Goal: Task Accomplishment & Management: Manage account settings

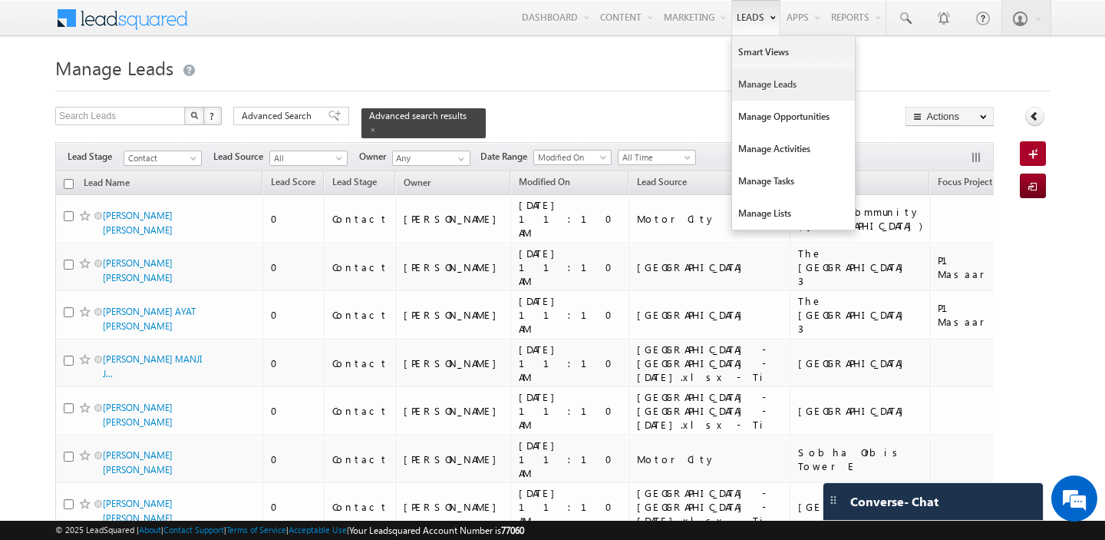
click at [741, 92] on link "Manage Leads" at bounding box center [793, 84] width 123 height 32
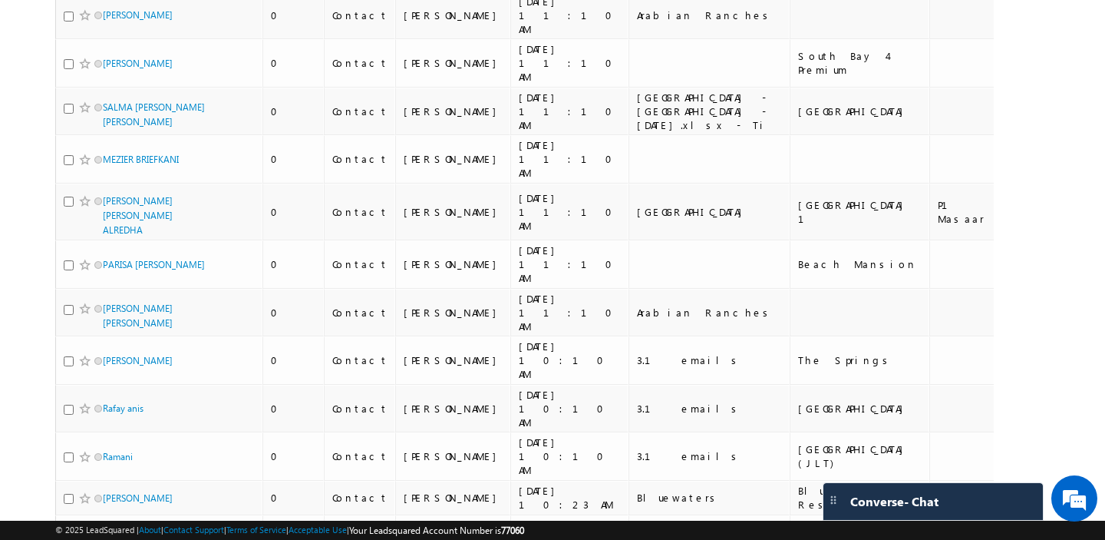
scroll to position [2426, 0]
drag, startPoint x: 854, startPoint y: 157, endPoint x: 819, endPoint y: 142, distance: 37.8
copy div "Above 5Million"
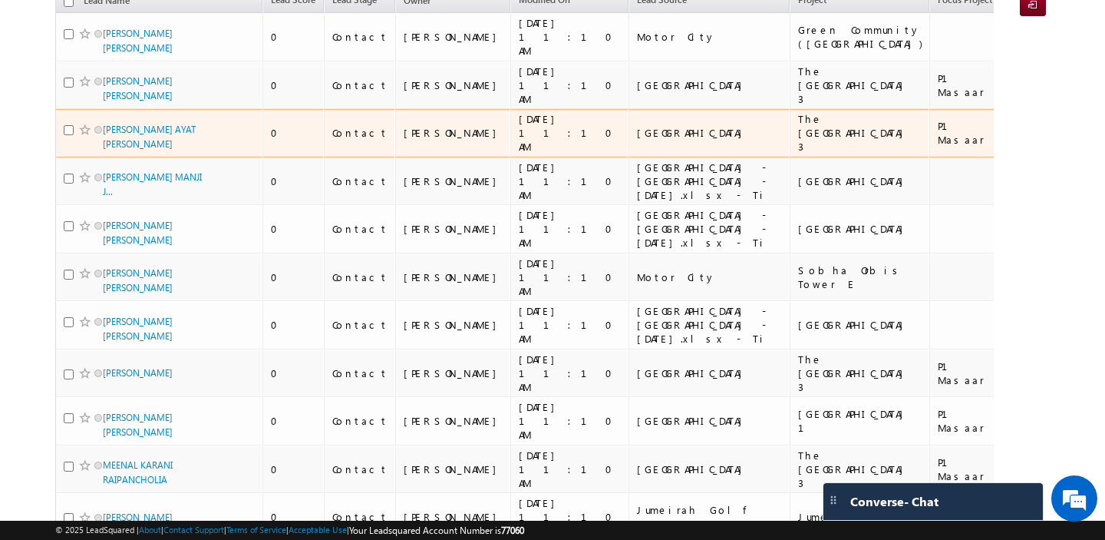
scroll to position [0, 0]
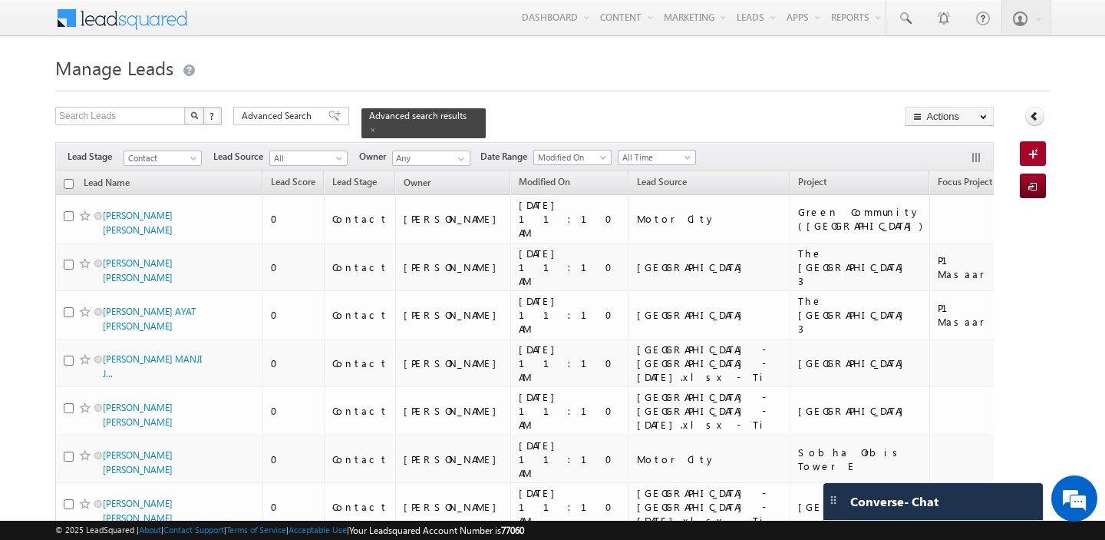
click at [68, 180] on input "checkbox" at bounding box center [69, 184] width 10 height 10
checkbox input "true"
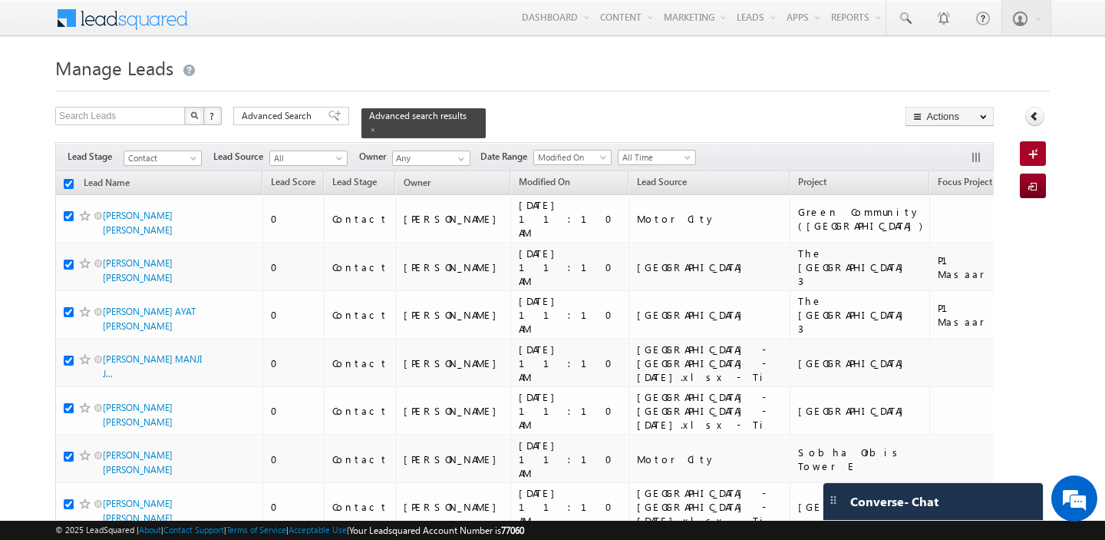
checkbox input "true"
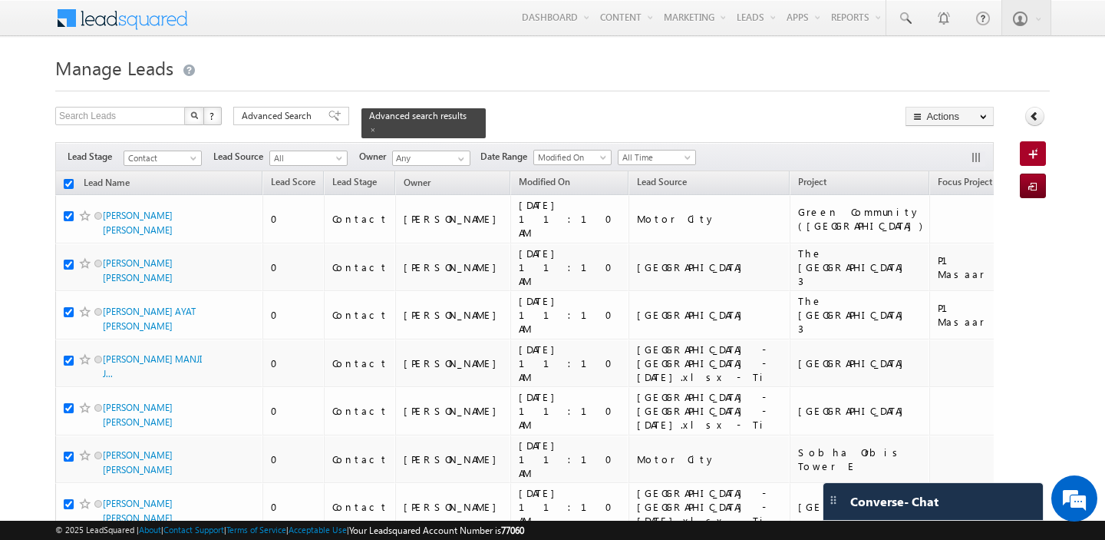
checkbox input "true"
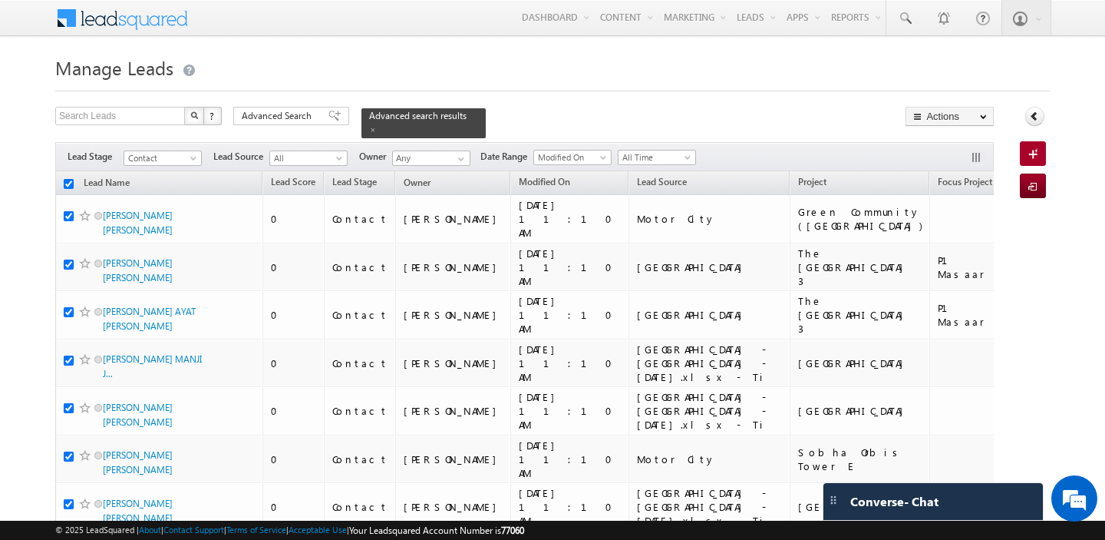
checkbox input "true"
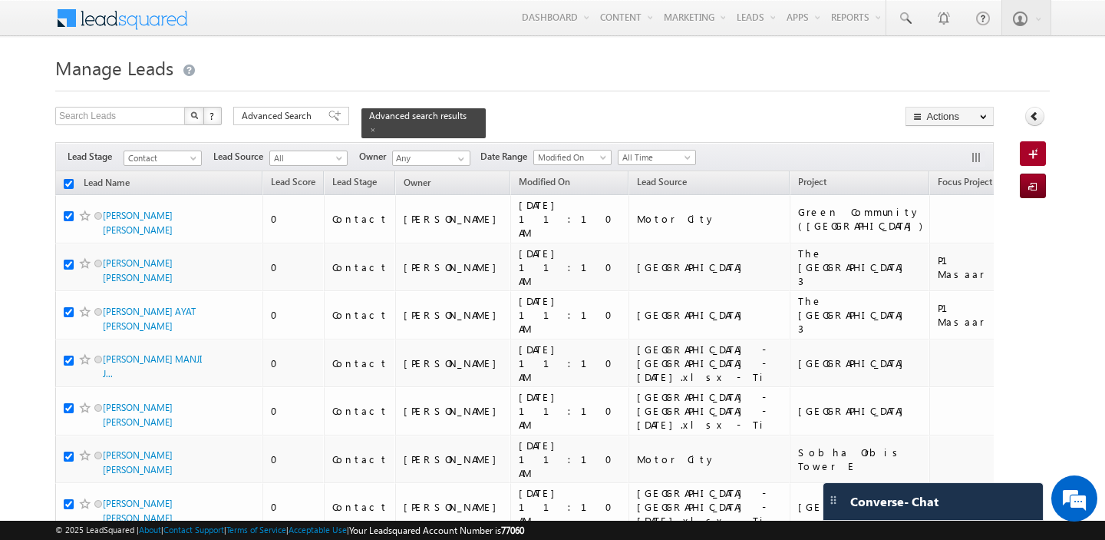
checkbox input "true"
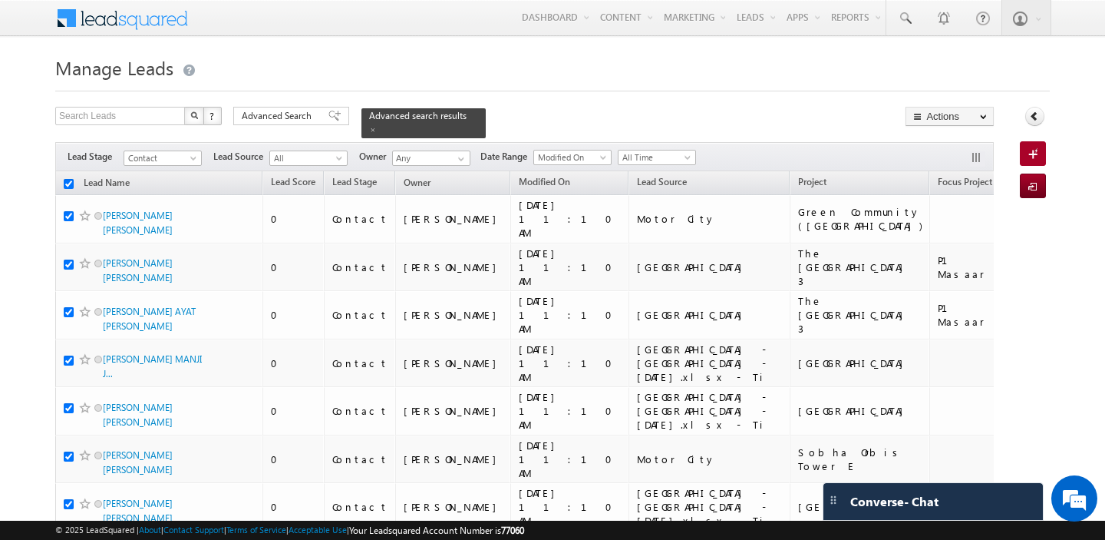
checkbox input "true"
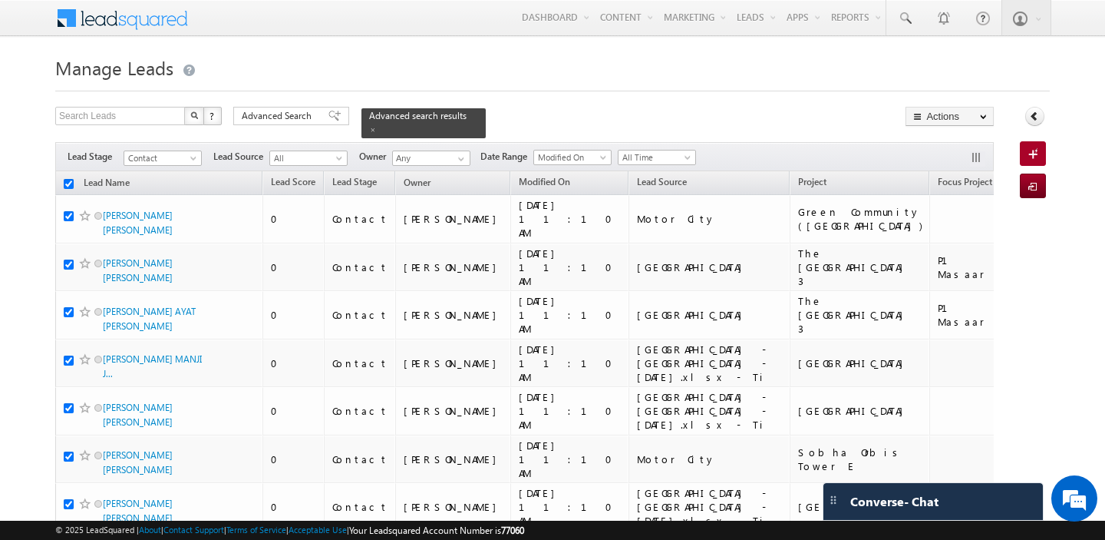
checkbox input "true"
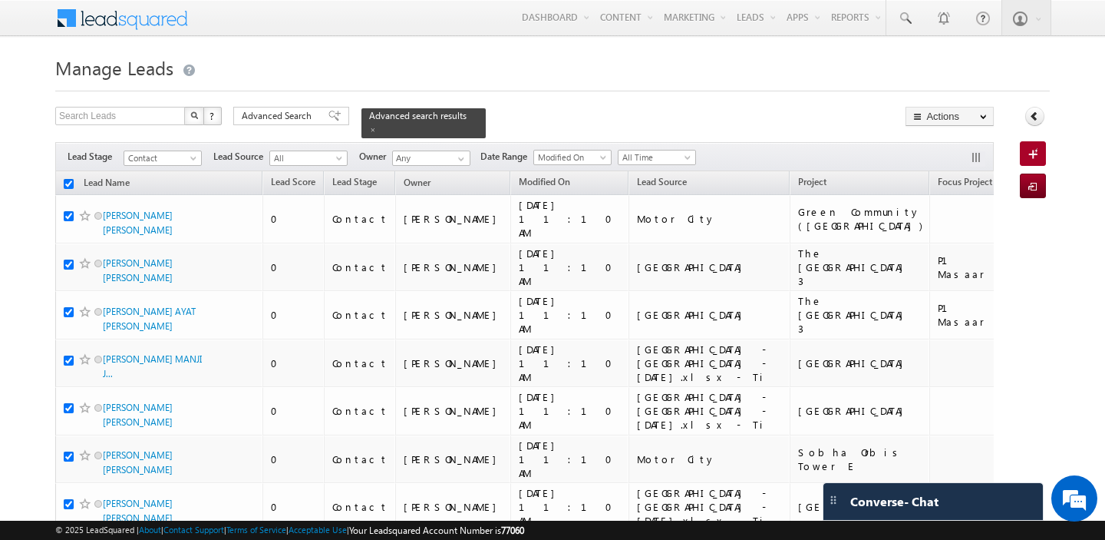
checkbox input "true"
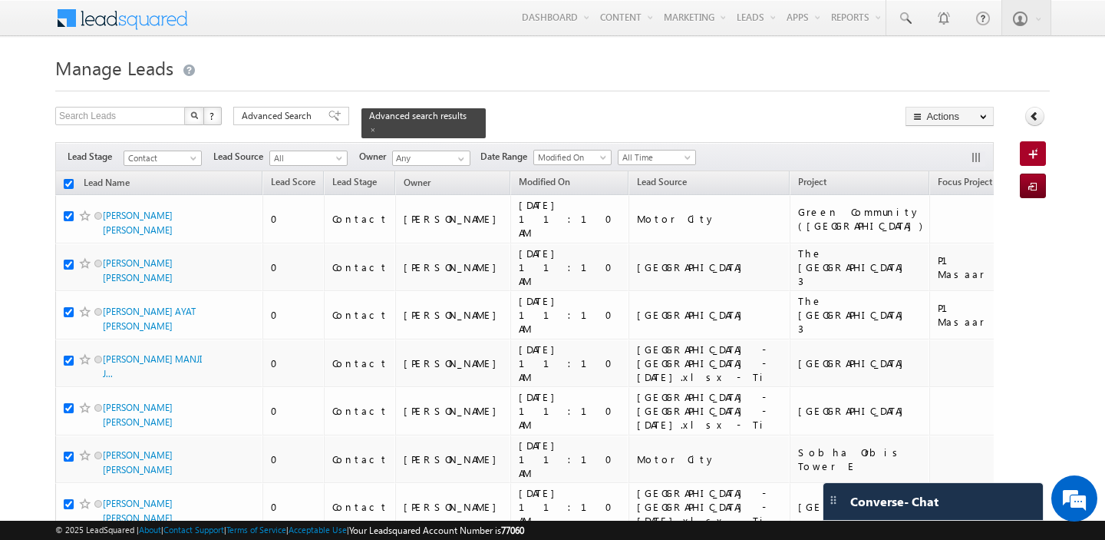
checkbox input "true"
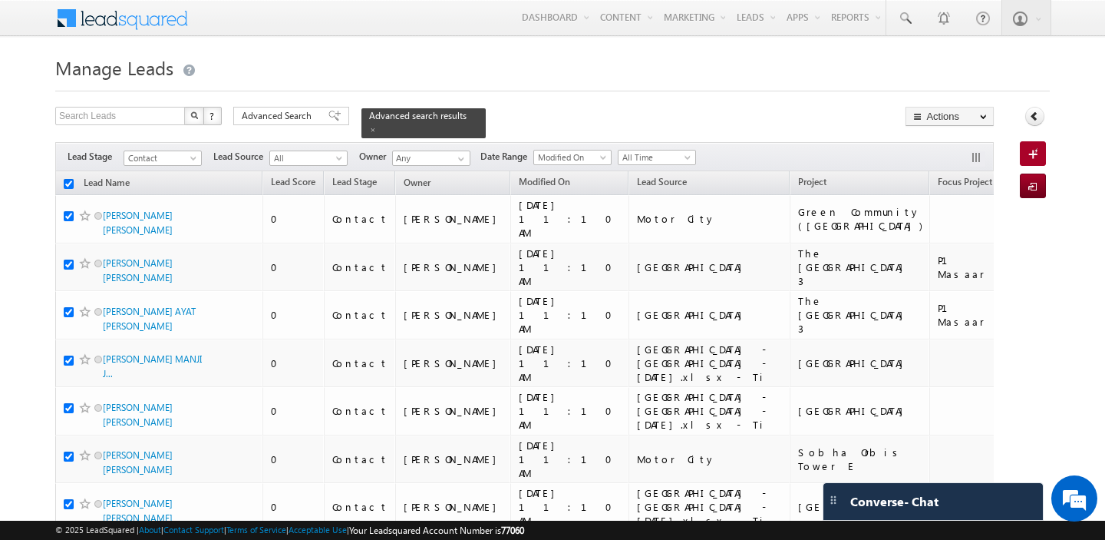
checkbox input "true"
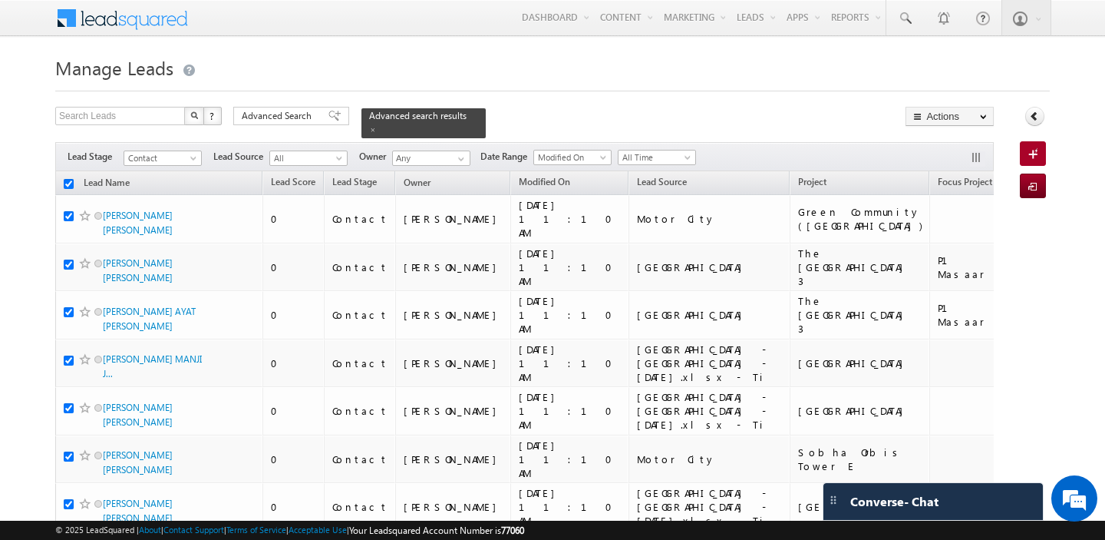
checkbox input "true"
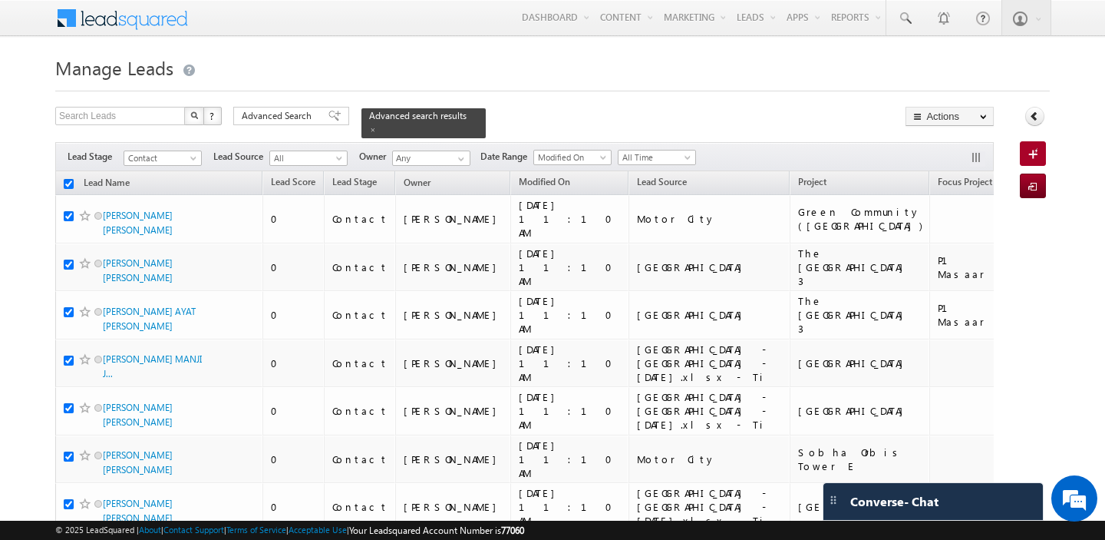
checkbox input "true"
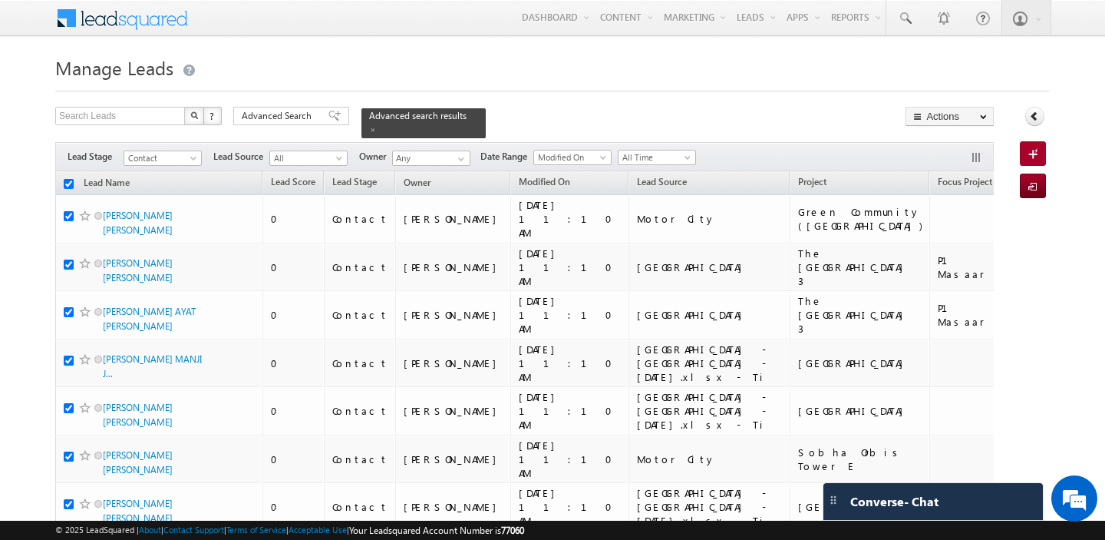
checkbox input "true"
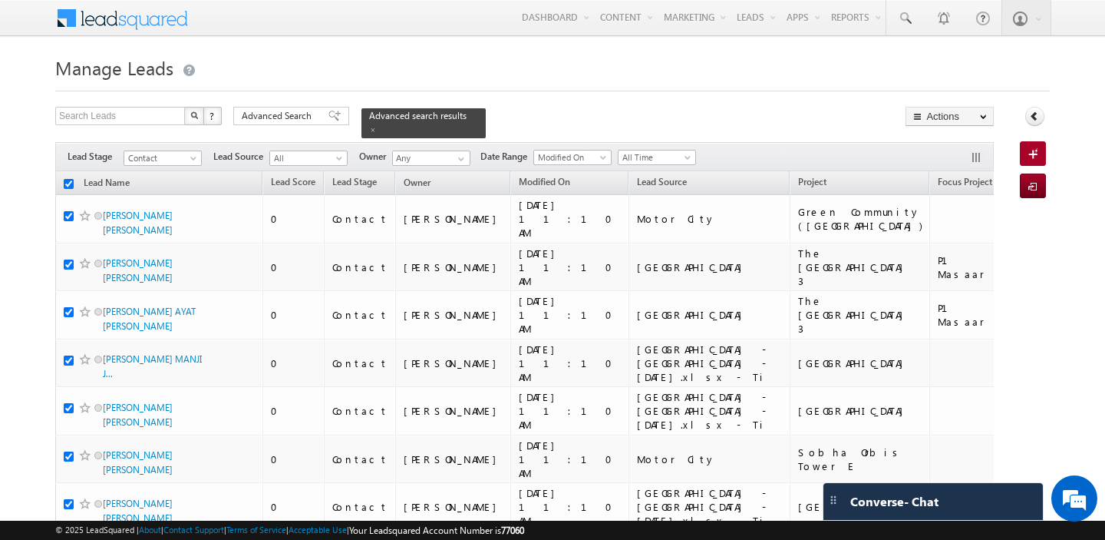
checkbox input "true"
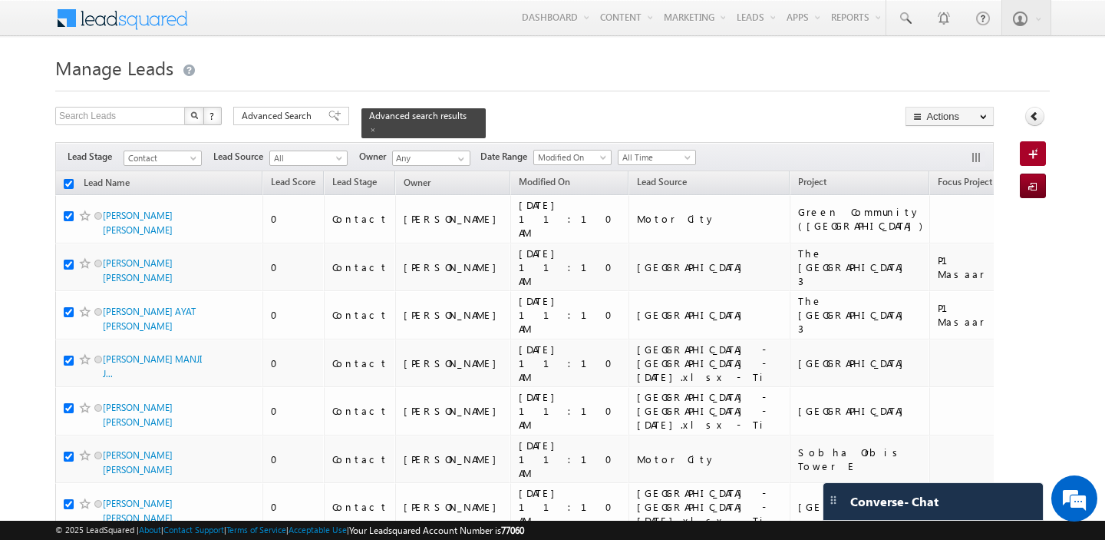
checkbox input "true"
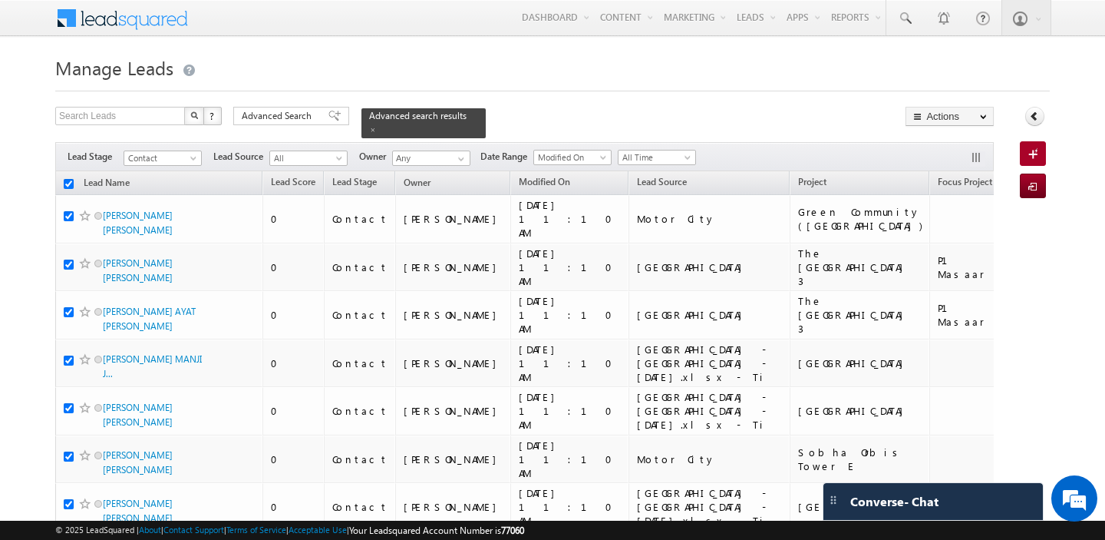
checkbox input "true"
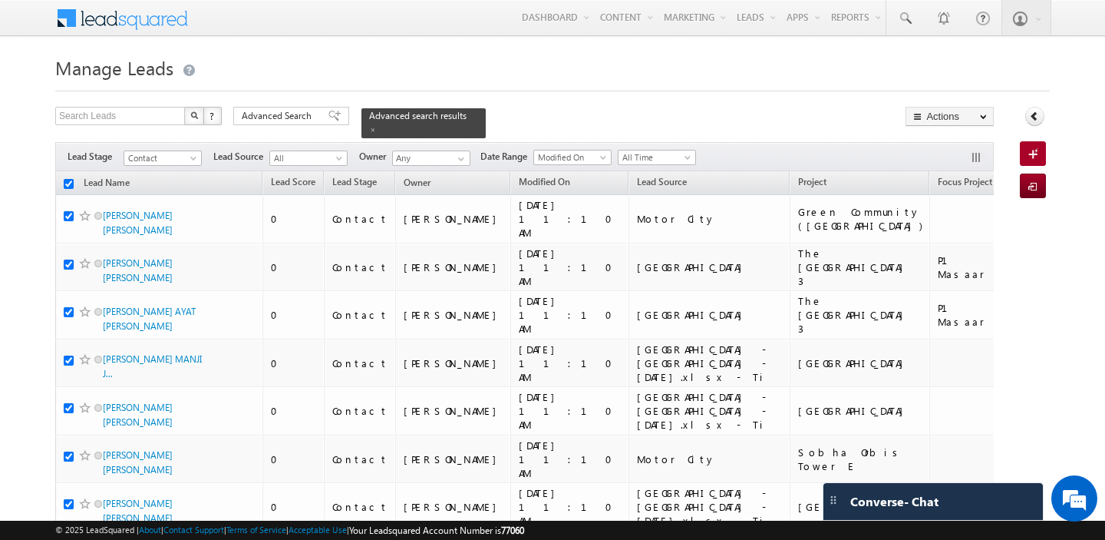
checkbox input "true"
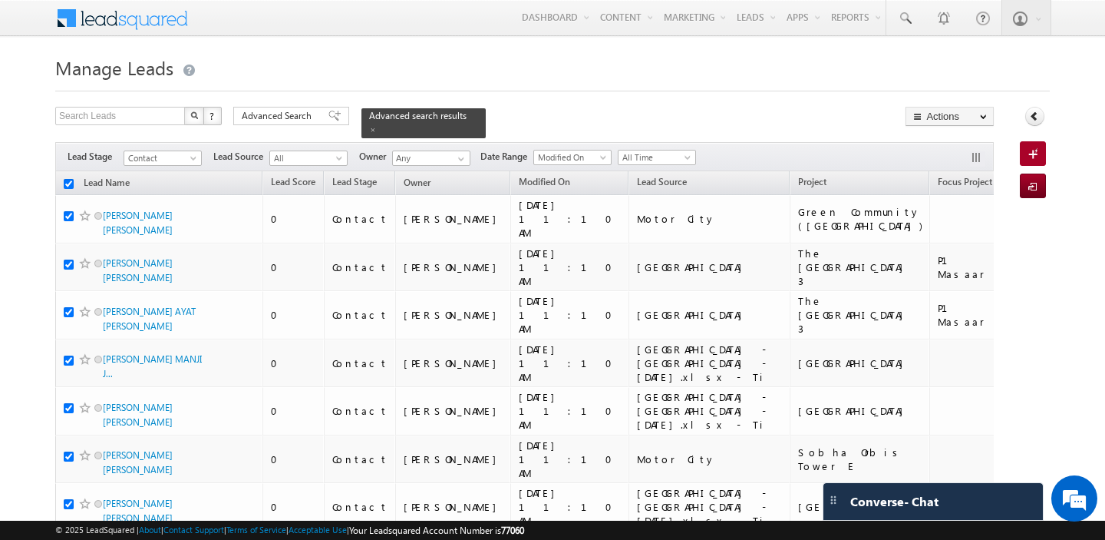
checkbox input "true"
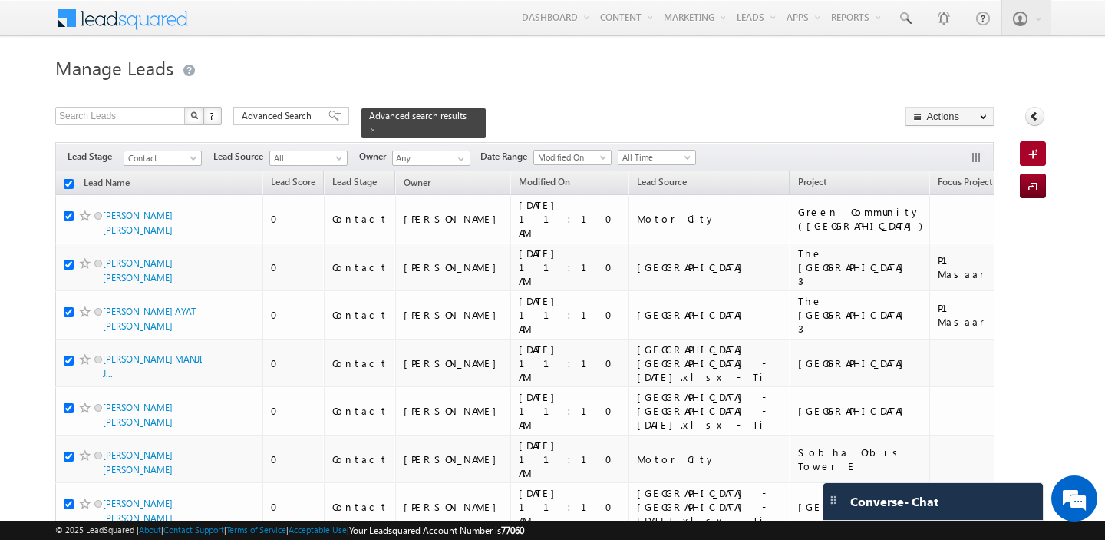
checkbox input "true"
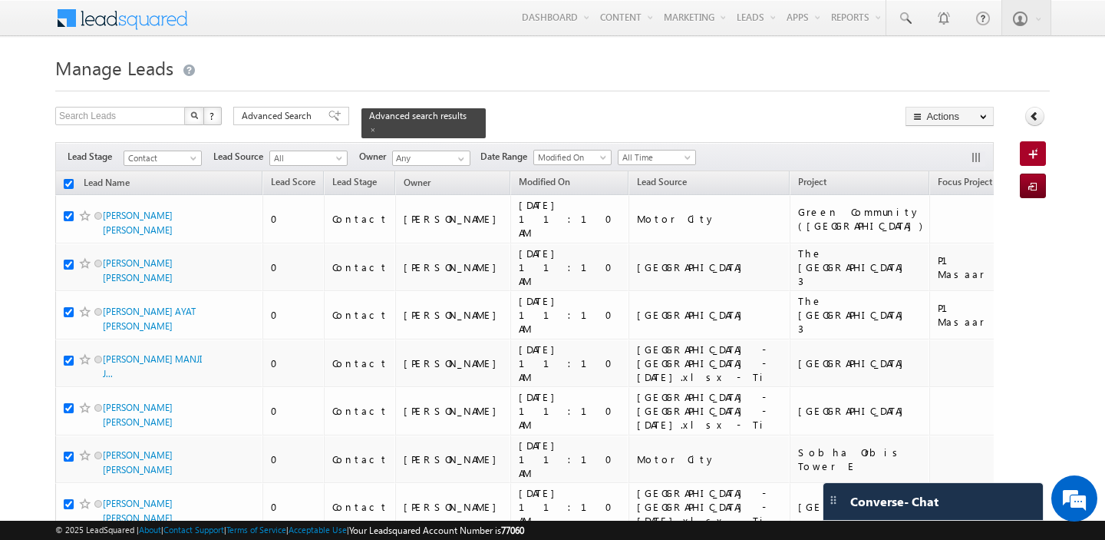
checkbox input "true"
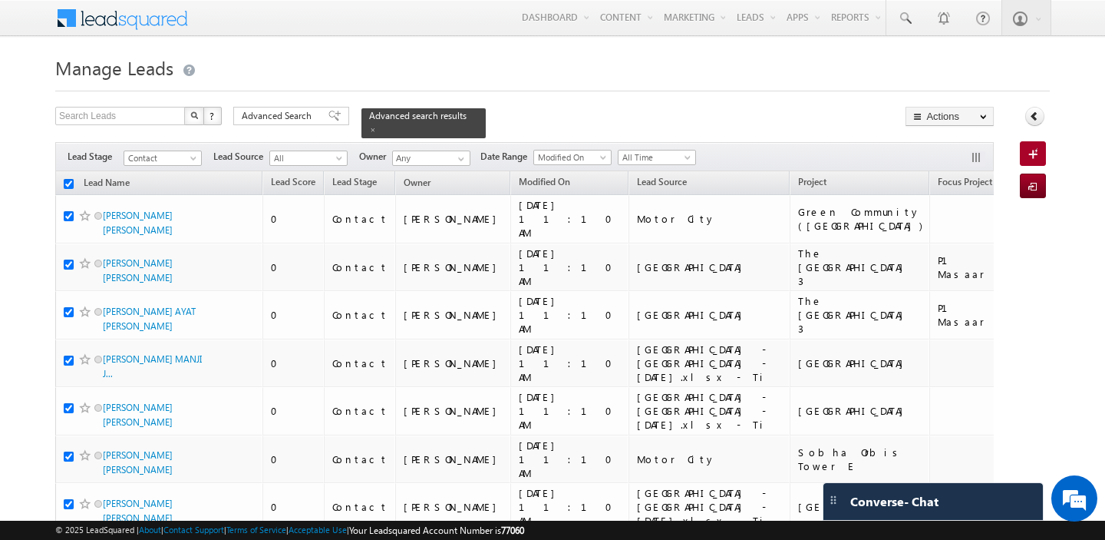
checkbox input "true"
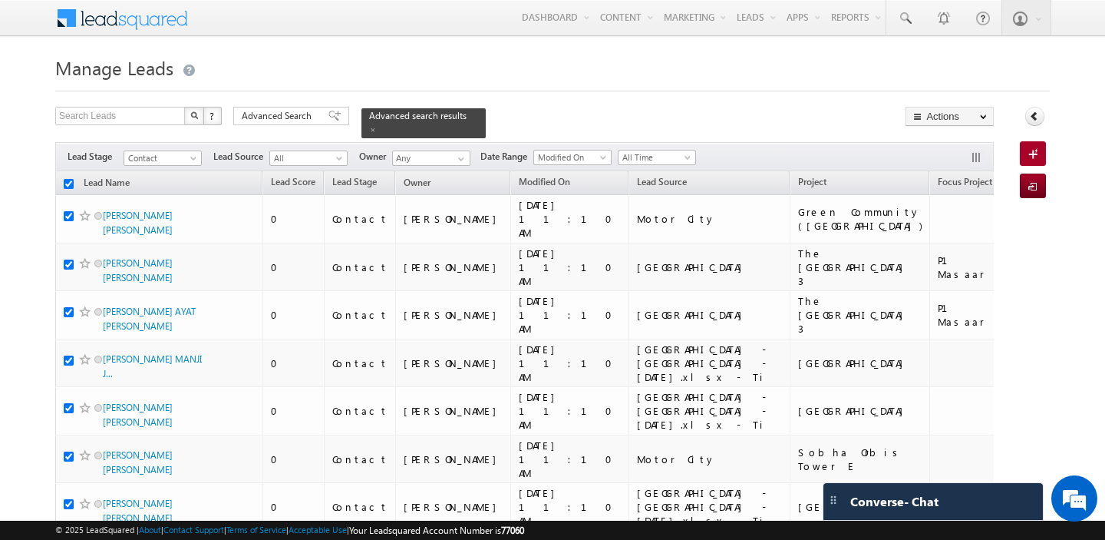
checkbox input "true"
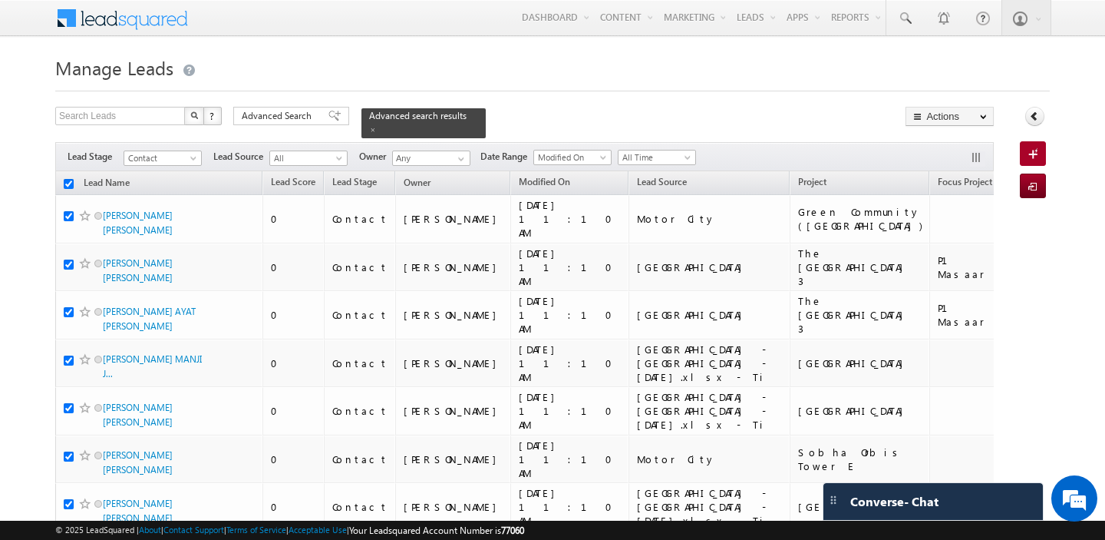
checkbox input "true"
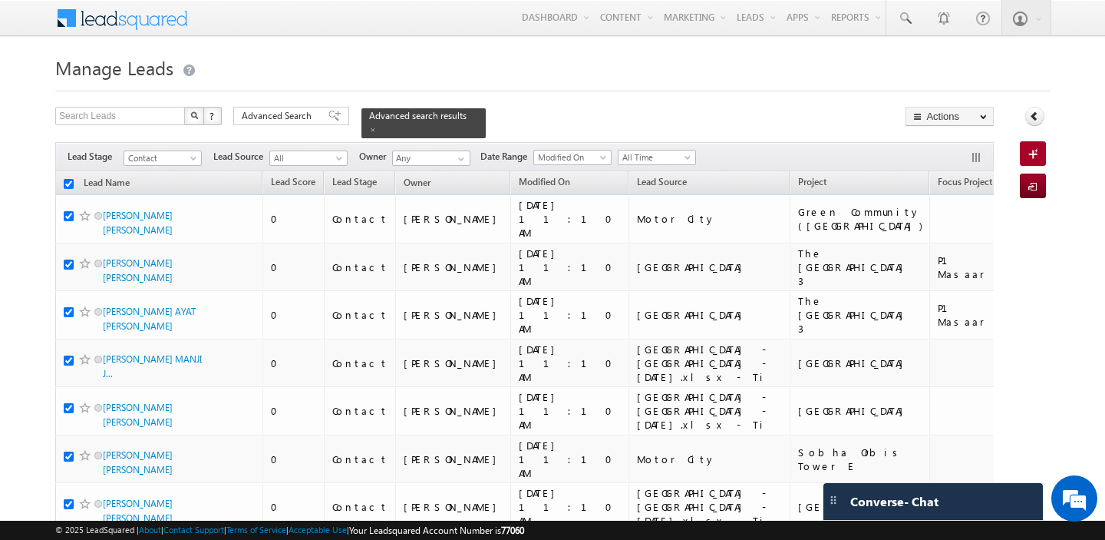
checkbox input "true"
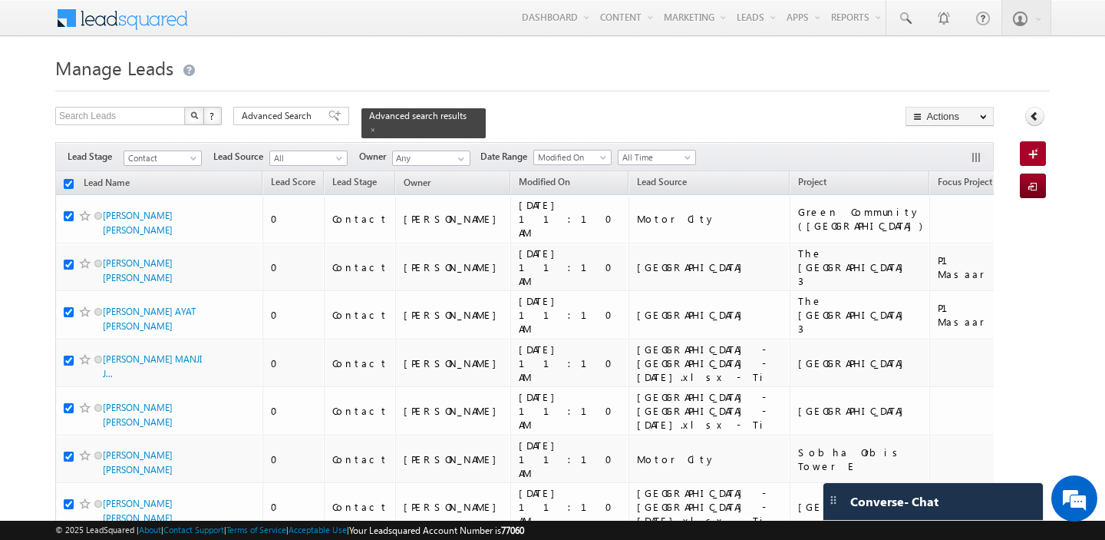
checkbox input "true"
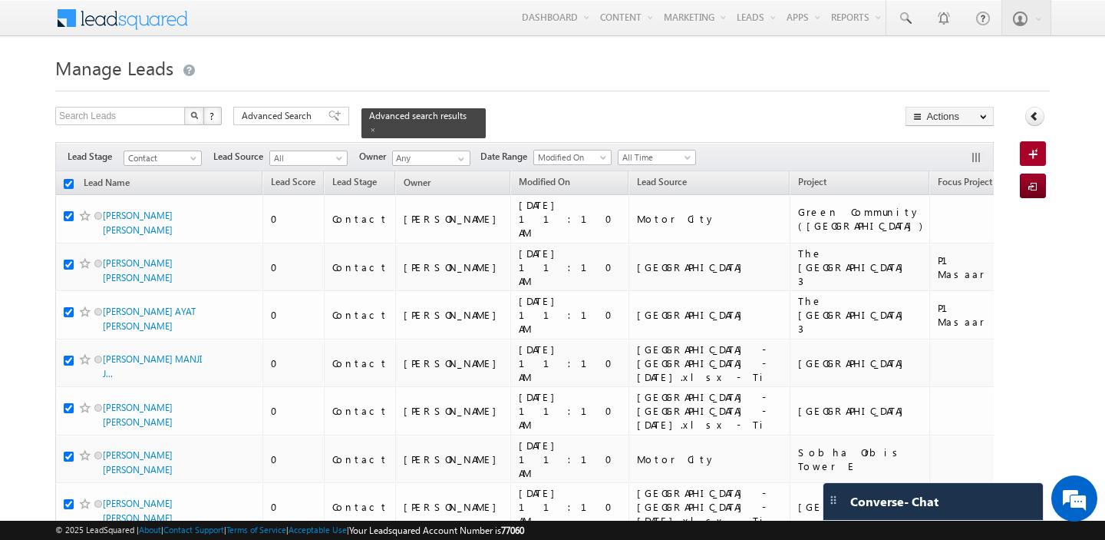
checkbox input "true"
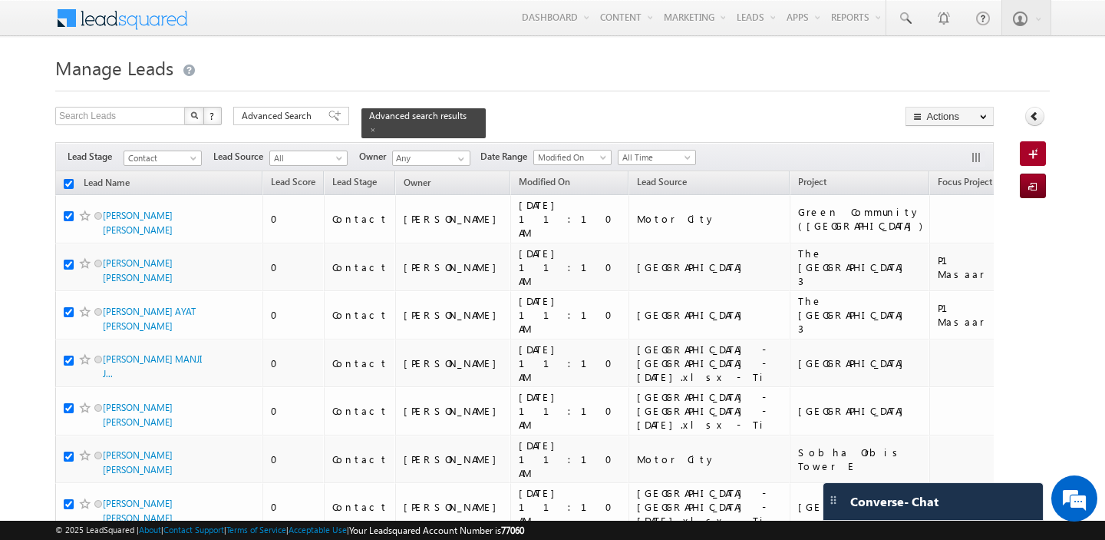
checkbox input "true"
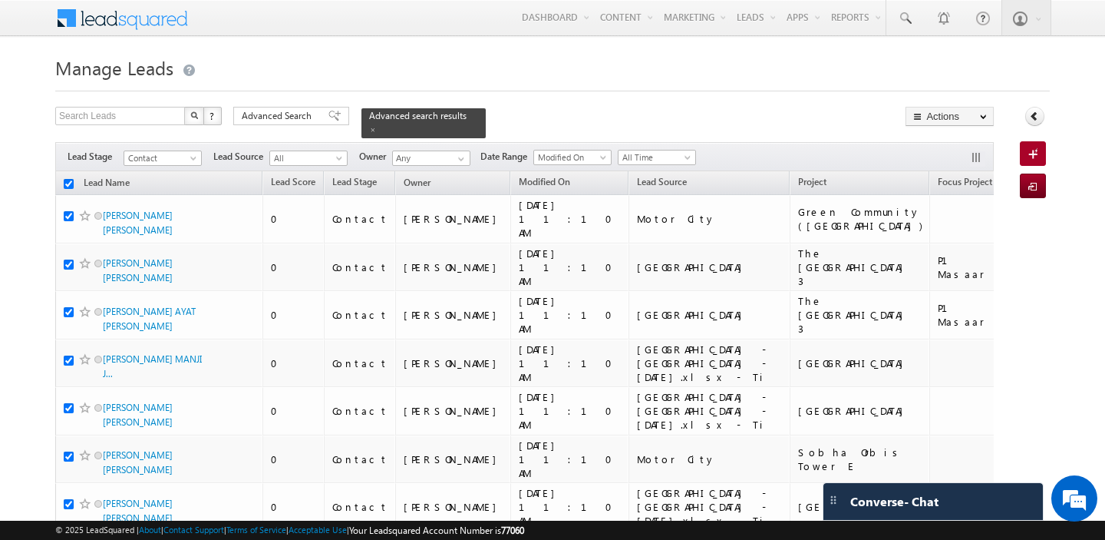
checkbox input "true"
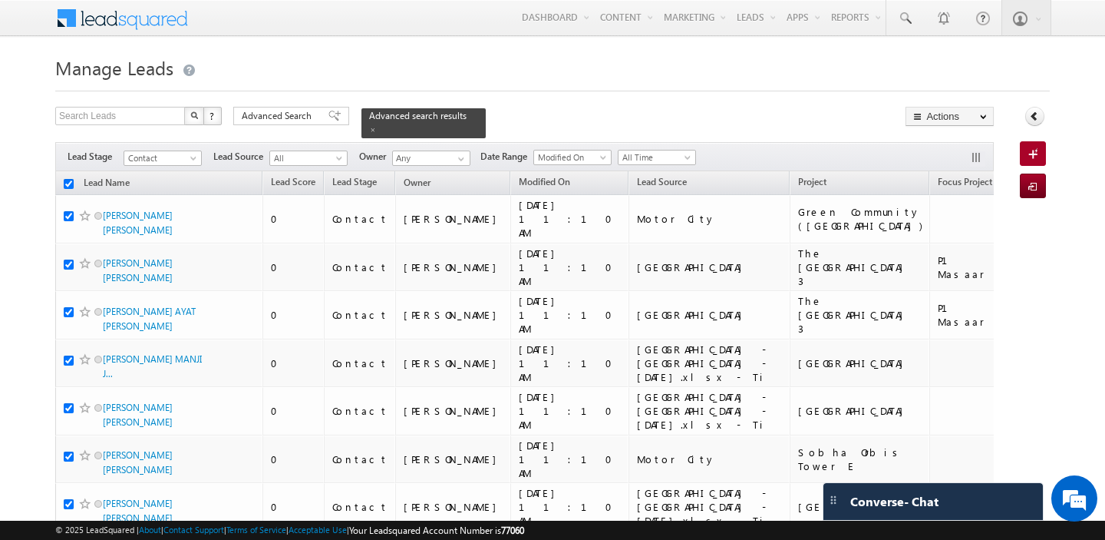
checkbox input "true"
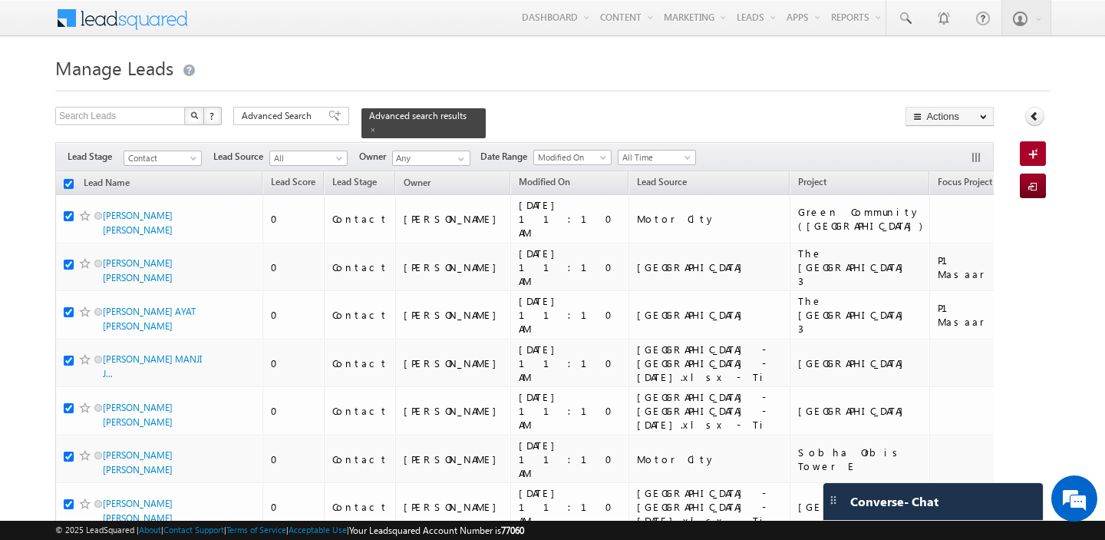
checkbox input "true"
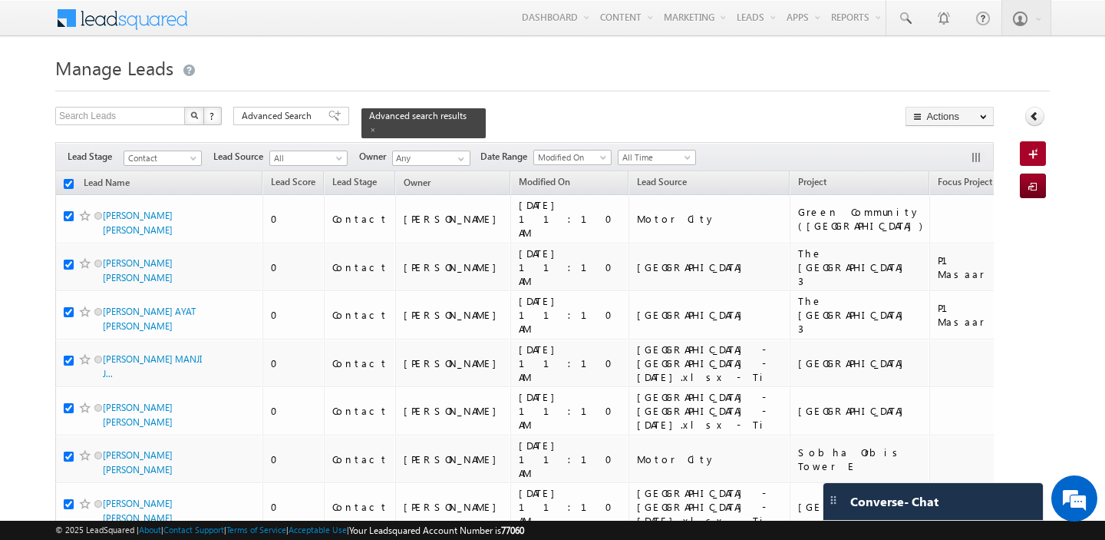
checkbox input "true"
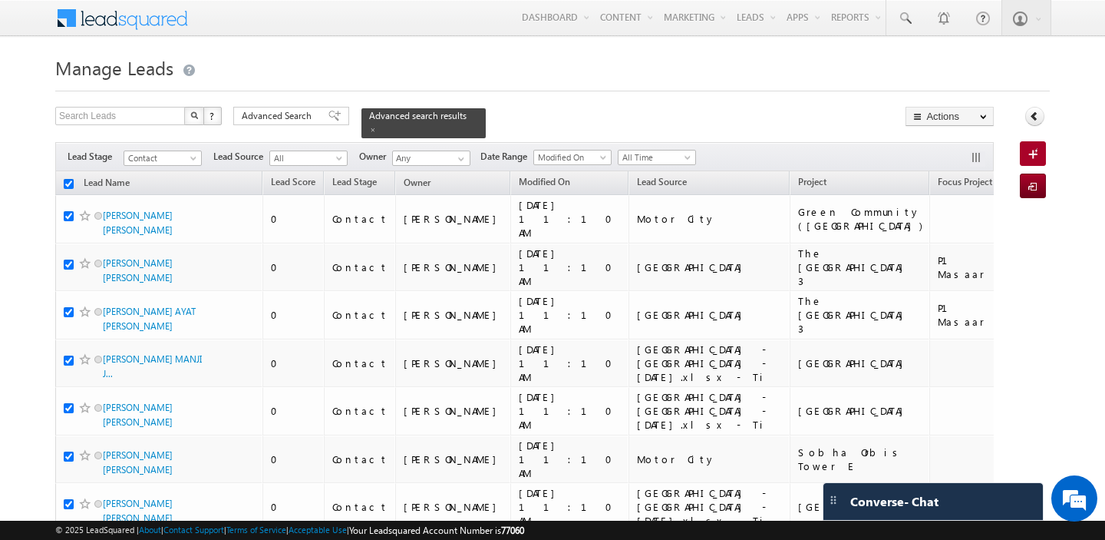
checkbox input "true"
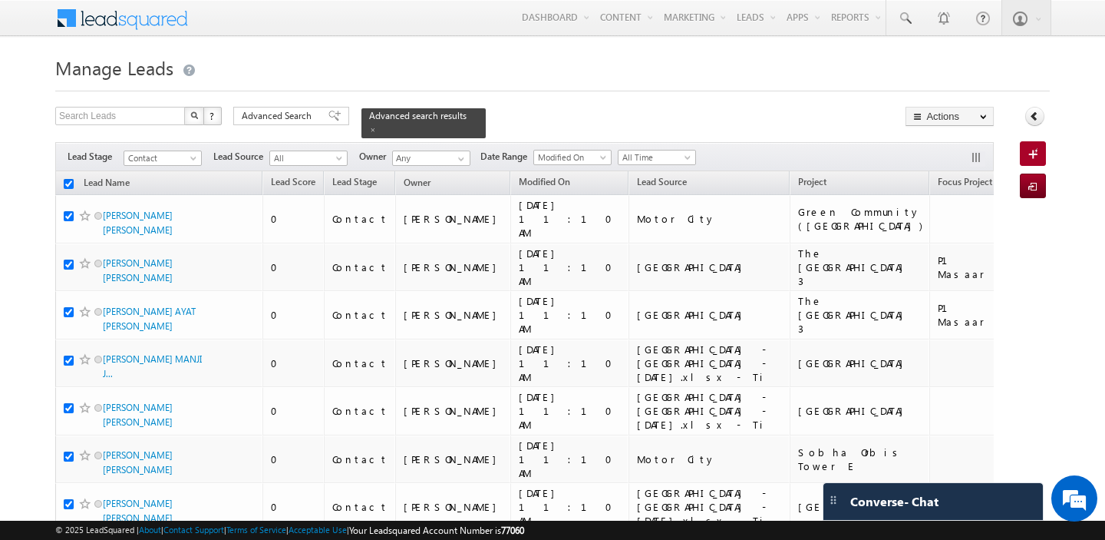
checkbox input "true"
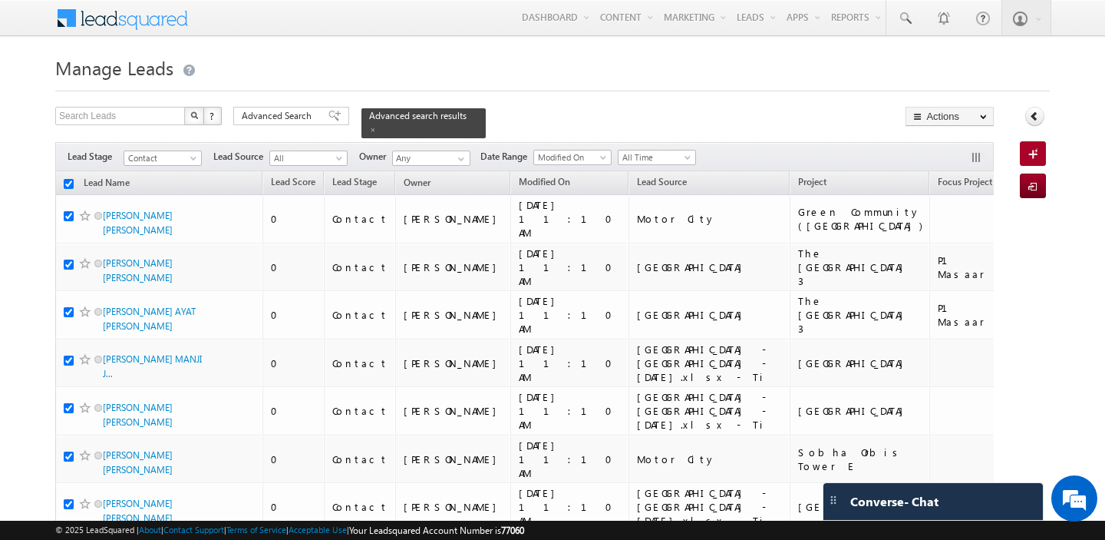
checkbox input "true"
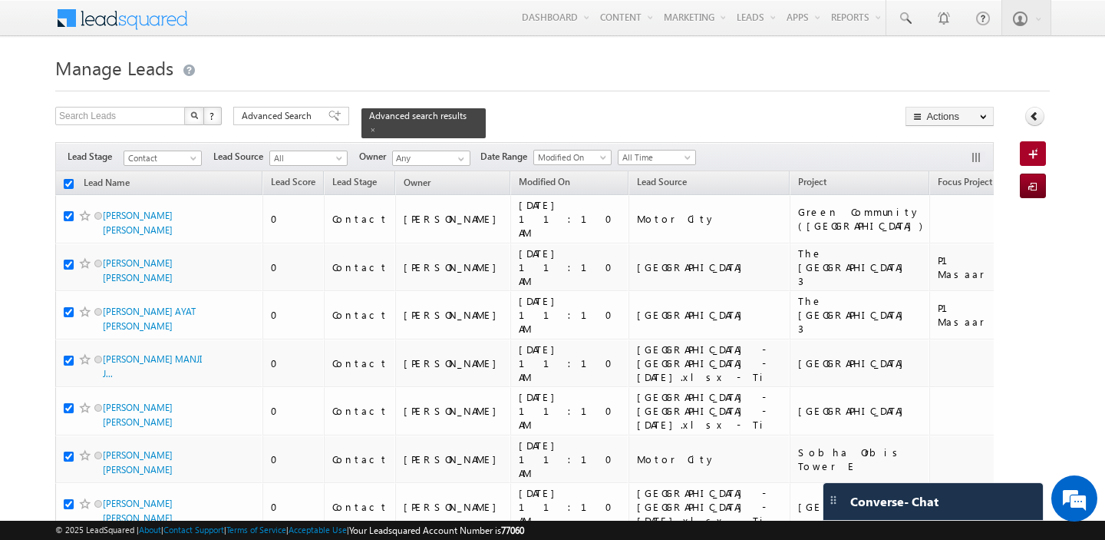
checkbox input "true"
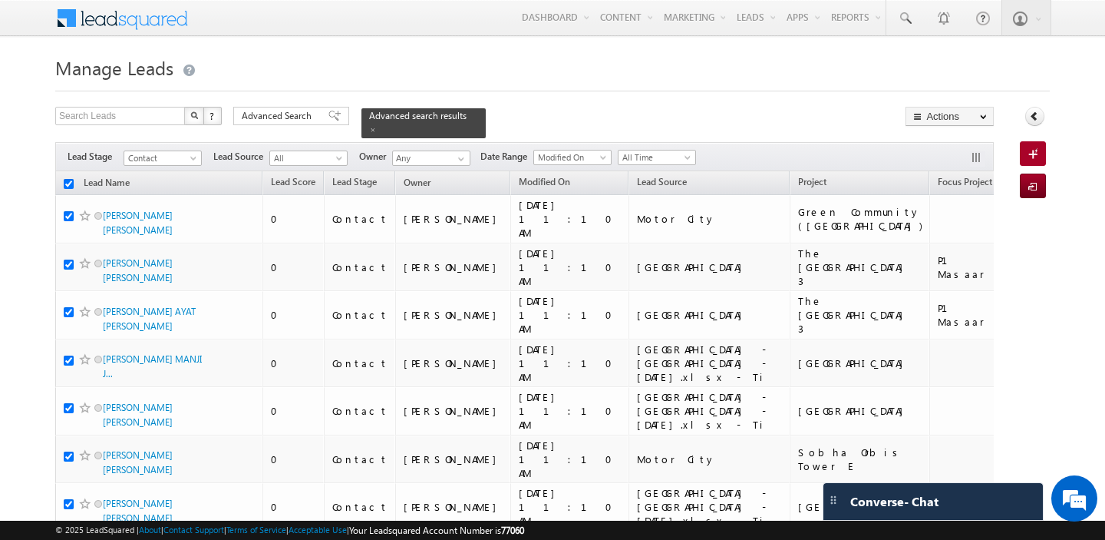
checkbox input "true"
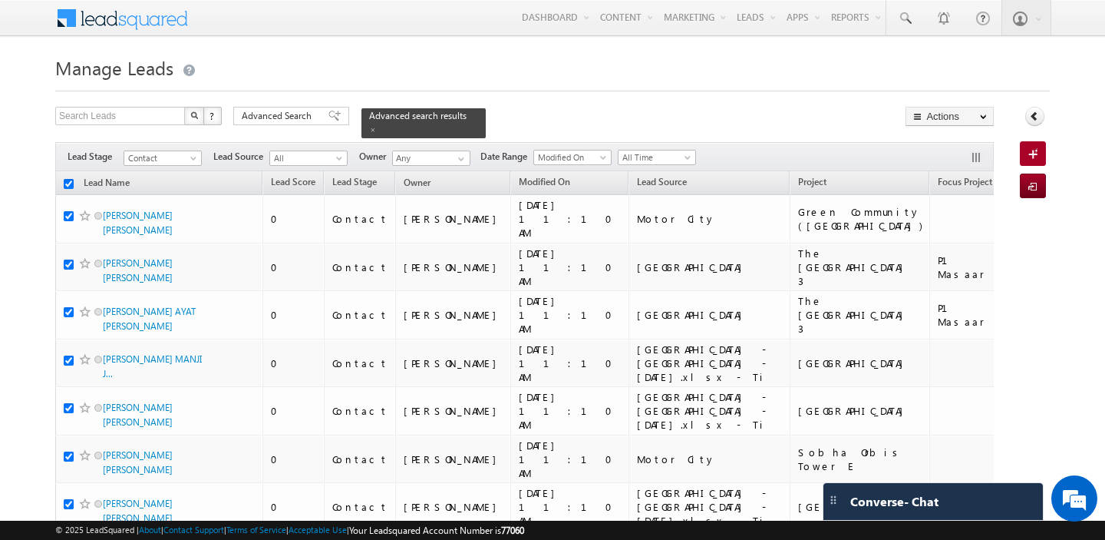
checkbox input "true"
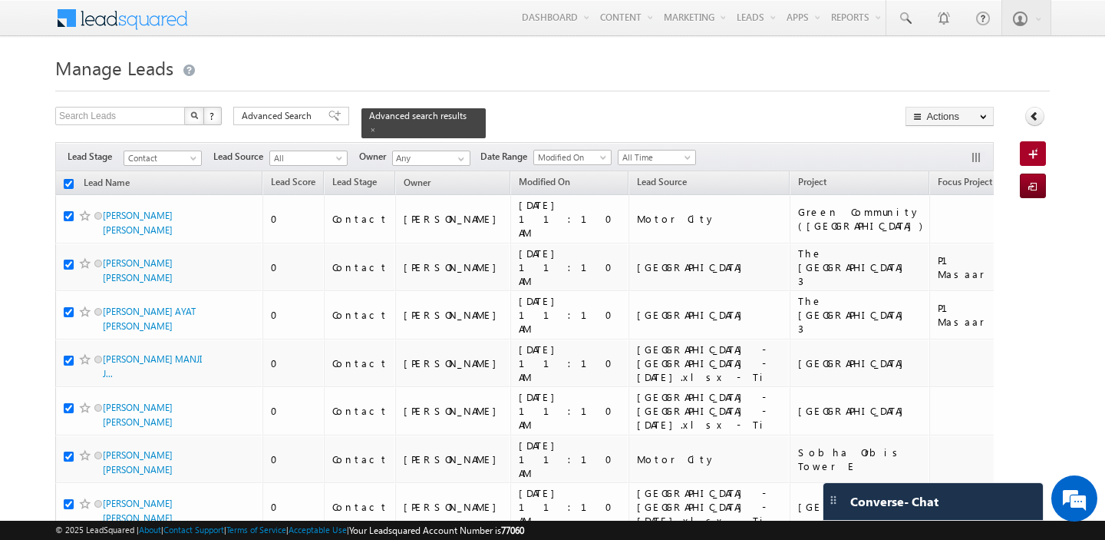
checkbox input "true"
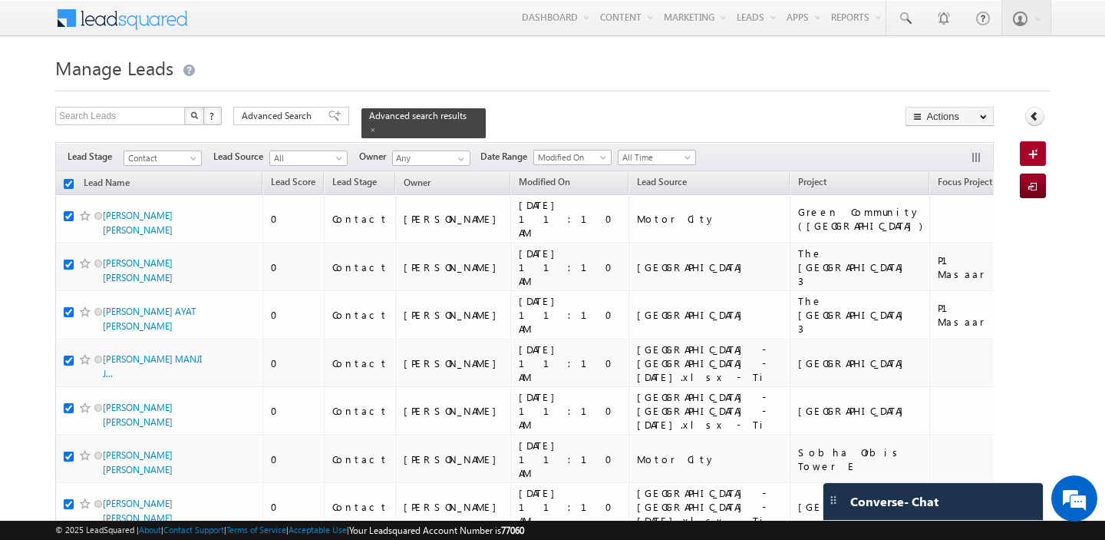
checkbox input "true"
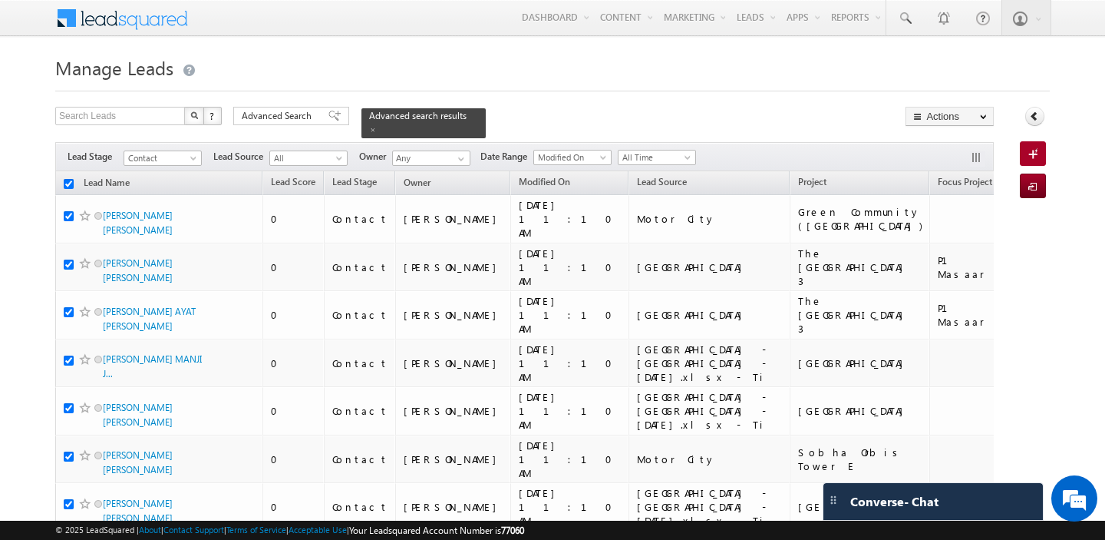
checkbox input "true"
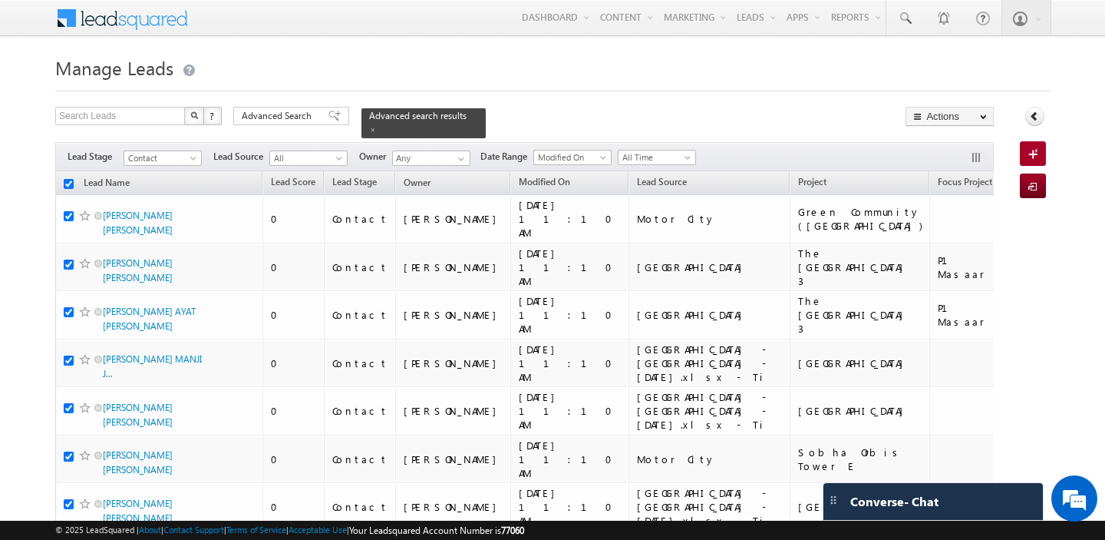
checkbox input "true"
click at [455, 155] on span at bounding box center [461, 159] width 12 height 12
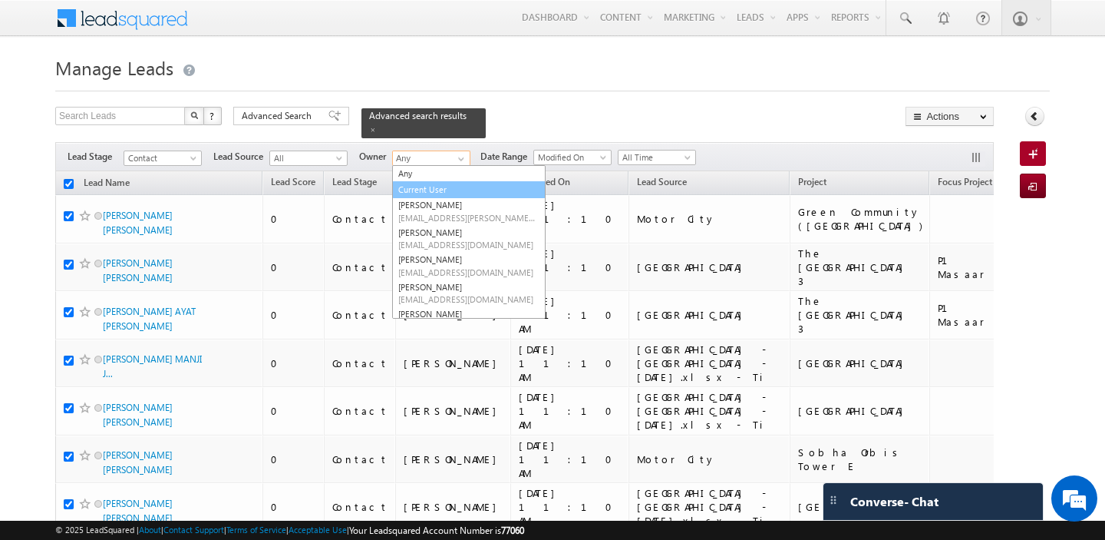
click at [424, 185] on link "Current User" at bounding box center [469, 190] width 154 height 18
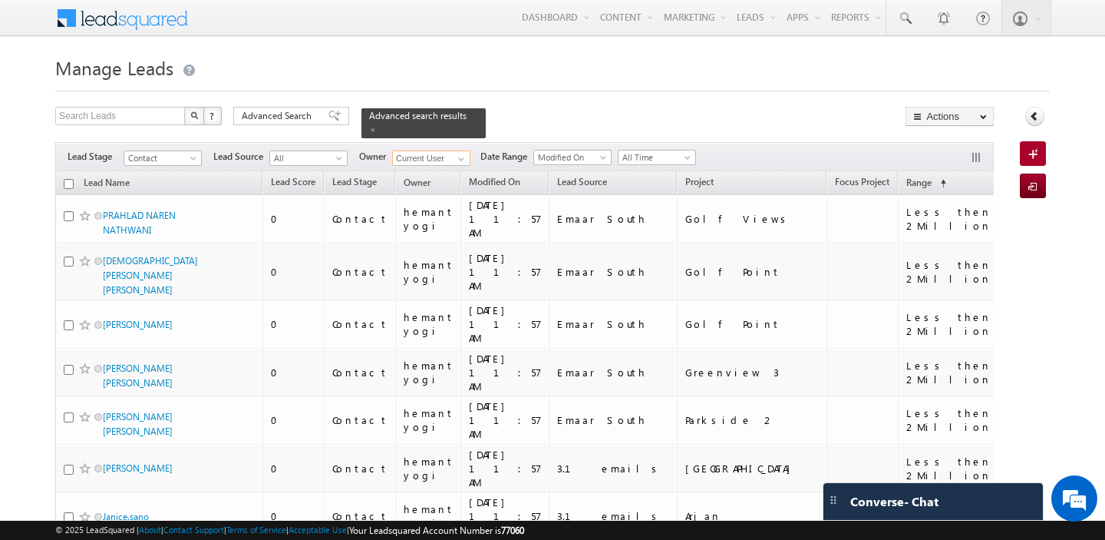
click at [68, 181] on input "checkbox" at bounding box center [69, 184] width 10 height 10
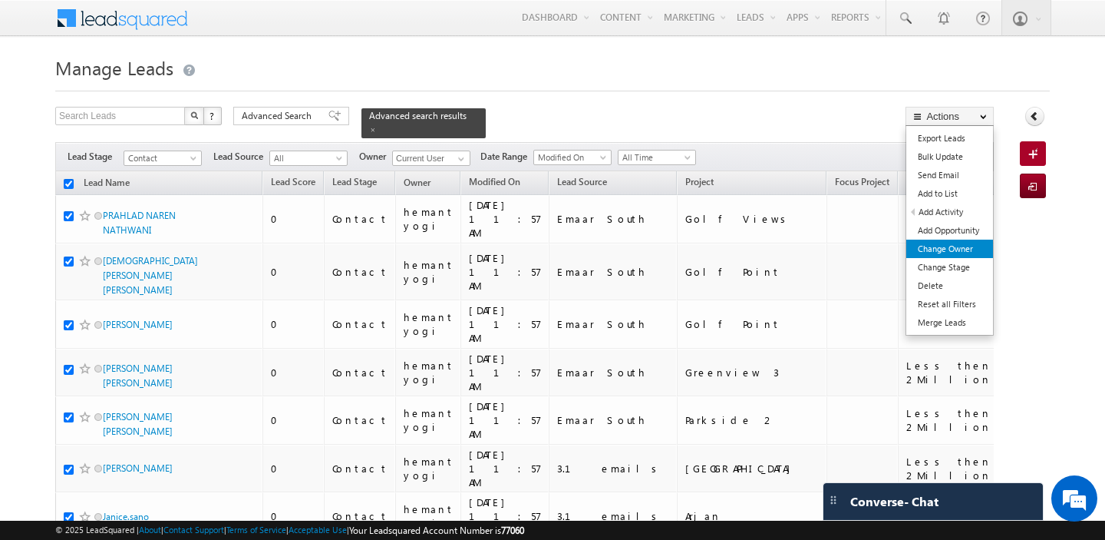
click at [950, 254] on link "Change Owner" at bounding box center [950, 249] width 87 height 18
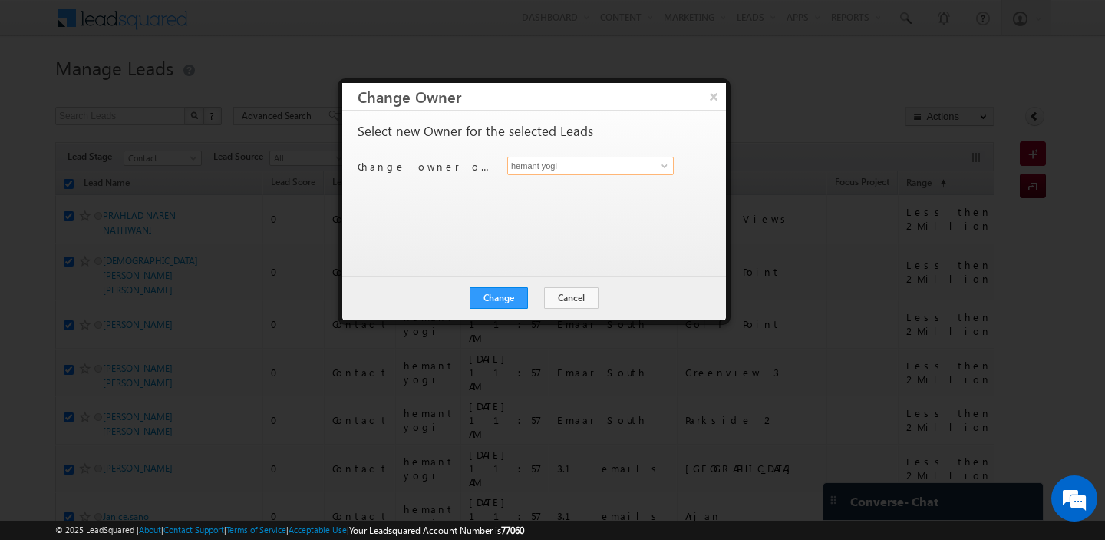
click at [578, 170] on input "hemant yogi" at bounding box center [590, 166] width 167 height 18
click at [587, 180] on link "Gurpreet Singh gurpreet.singh@indglobal.ae" at bounding box center [590, 189] width 167 height 29
click at [507, 290] on button "Change" at bounding box center [499, 297] width 58 height 21
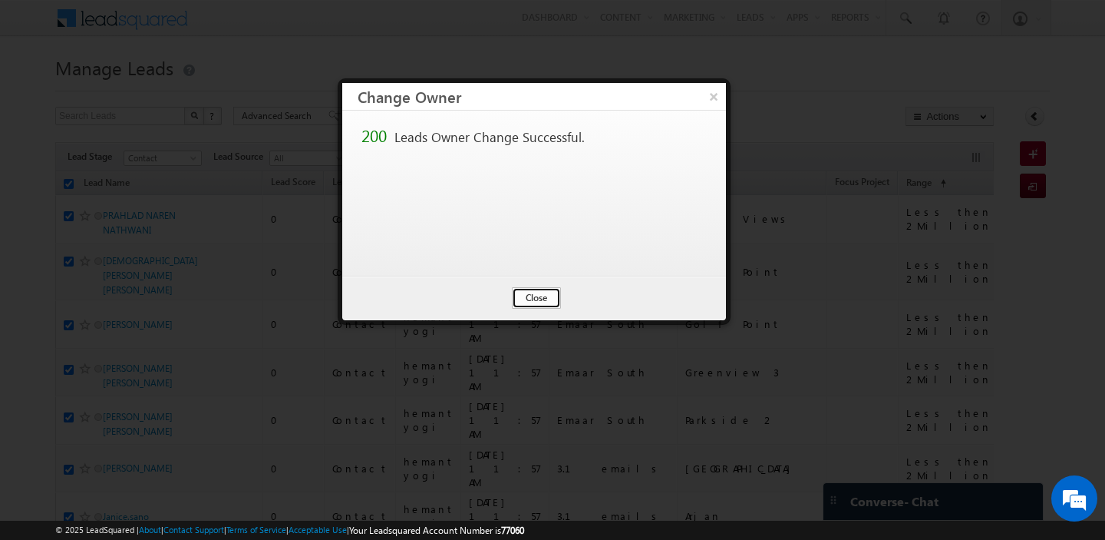
click at [524, 296] on button "Close" at bounding box center [536, 297] width 49 height 21
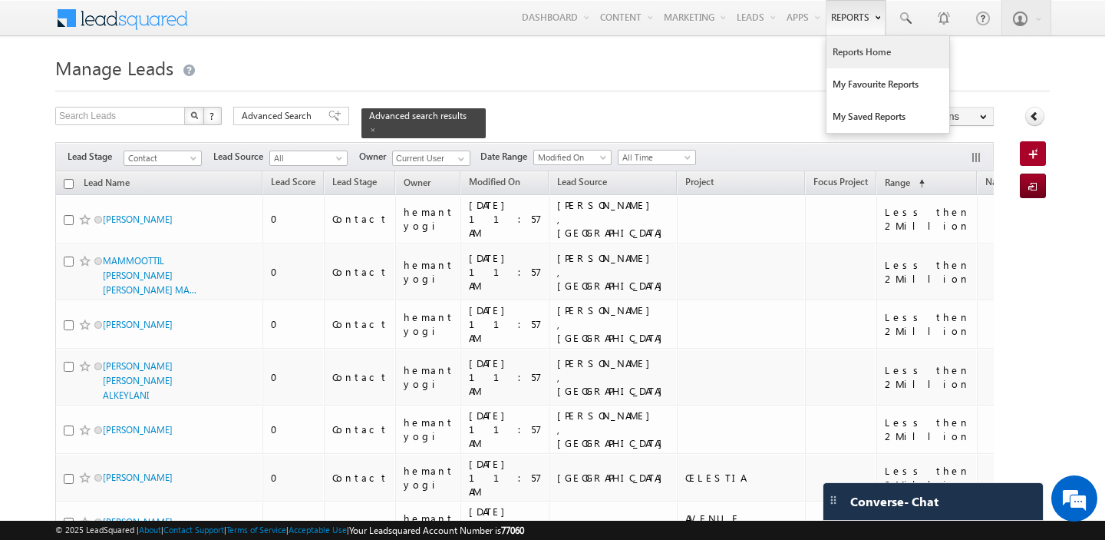
click at [853, 61] on link "Reports Home" at bounding box center [888, 52] width 123 height 32
